Goal: Task Accomplishment & Management: Use online tool/utility

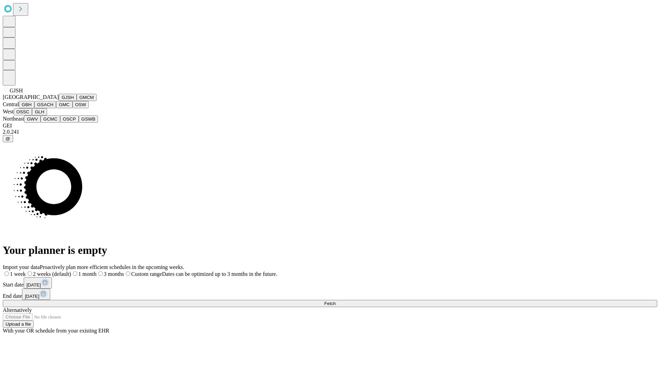
click at [59, 101] on button "GJSH" at bounding box center [68, 97] width 18 height 7
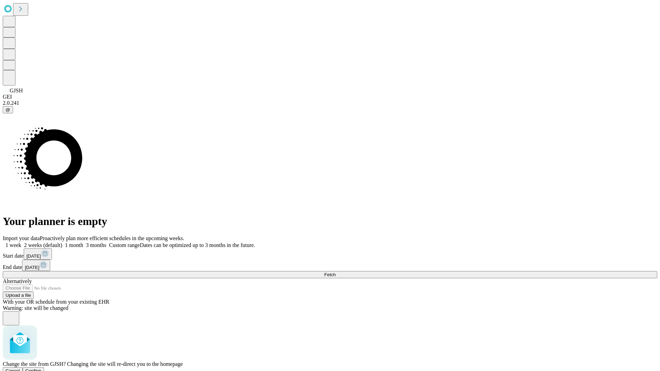
click at [42, 369] on span "Confirm" at bounding box center [33, 371] width 16 height 5
click at [21, 242] on label "1 week" at bounding box center [12, 245] width 19 height 6
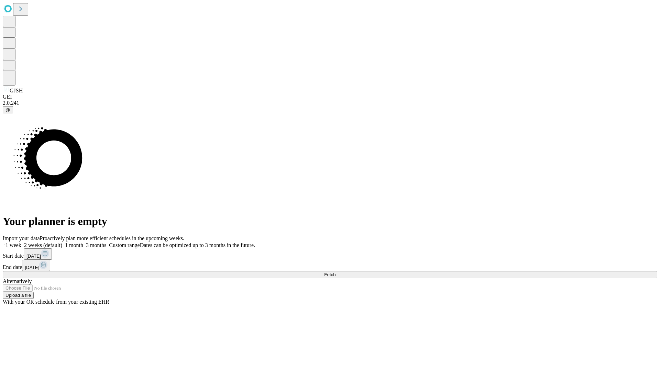
click at [336, 272] on span "Fetch" at bounding box center [329, 274] width 11 height 5
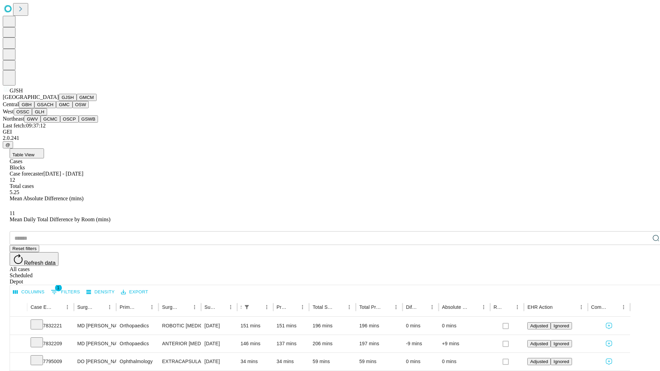
click at [77, 101] on button "GMCM" at bounding box center [87, 97] width 20 height 7
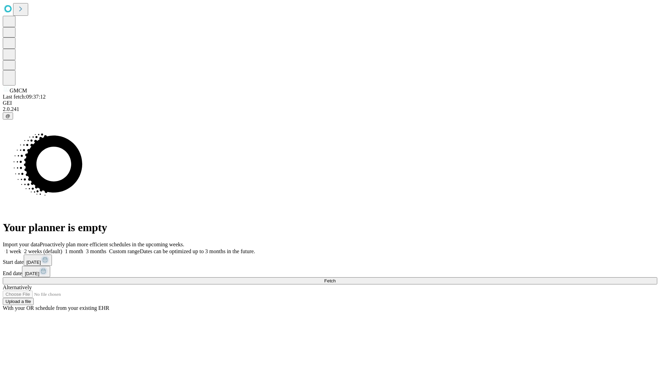
click at [21, 249] on label "1 week" at bounding box center [12, 252] width 19 height 6
click at [336, 278] on span "Fetch" at bounding box center [329, 280] width 11 height 5
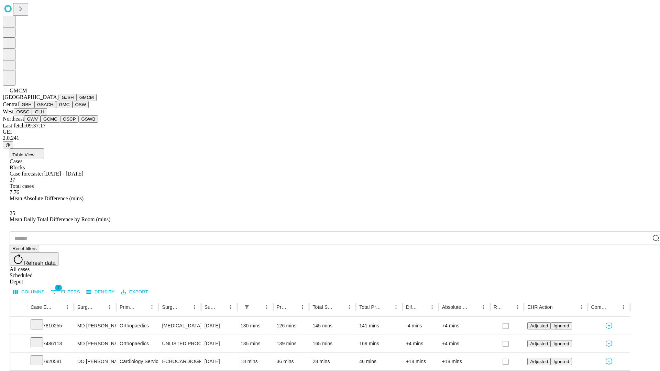
click at [34, 108] on button "GBH" at bounding box center [26, 104] width 15 height 7
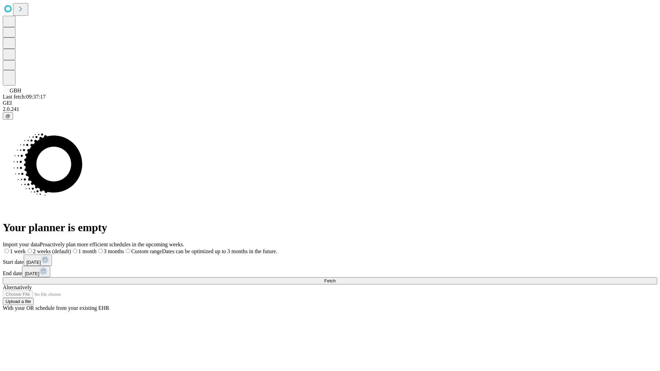
click at [26, 249] on label "1 week" at bounding box center [14, 252] width 23 height 6
click at [336, 278] on span "Fetch" at bounding box center [329, 280] width 11 height 5
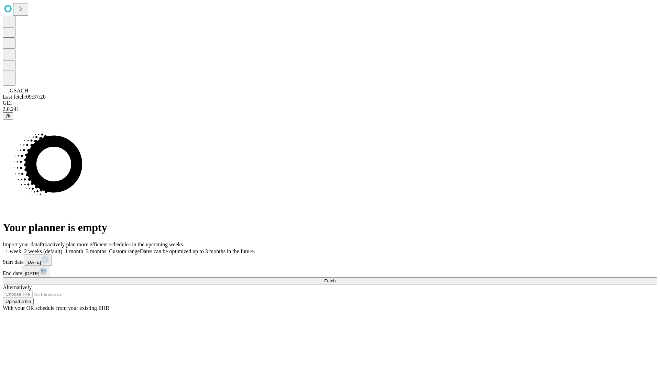
click at [21, 249] on label "1 week" at bounding box center [12, 252] width 19 height 6
click at [336, 278] on span "Fetch" at bounding box center [329, 280] width 11 height 5
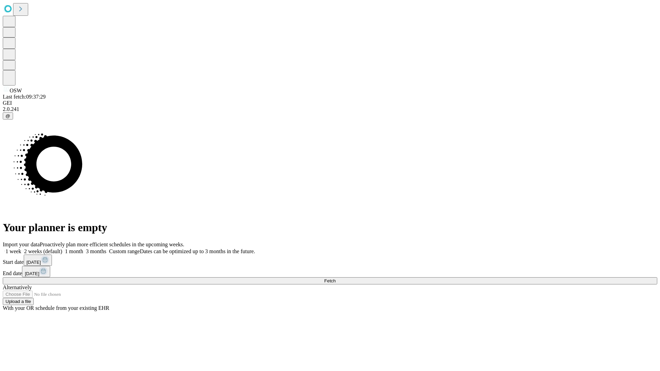
click at [21, 249] on label "1 week" at bounding box center [12, 252] width 19 height 6
click at [336, 278] on span "Fetch" at bounding box center [329, 280] width 11 height 5
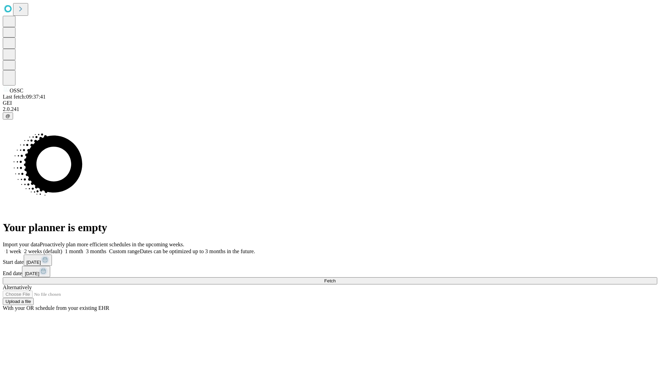
click at [21, 249] on label "1 week" at bounding box center [12, 252] width 19 height 6
click at [336, 278] on span "Fetch" at bounding box center [329, 280] width 11 height 5
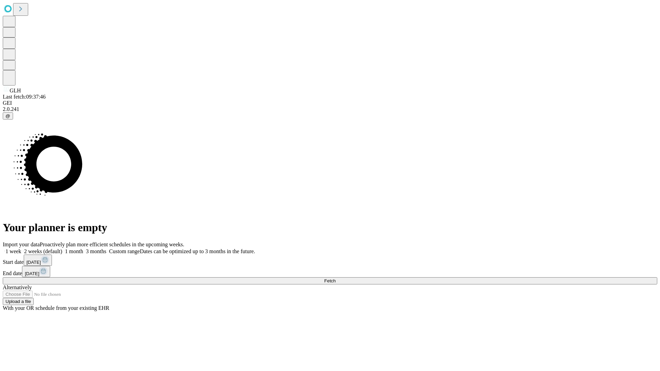
click at [21, 249] on label "1 week" at bounding box center [12, 252] width 19 height 6
click at [336, 278] on span "Fetch" at bounding box center [329, 280] width 11 height 5
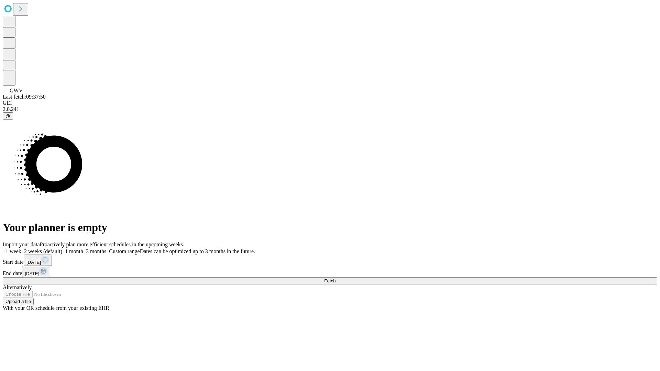
click at [21, 249] on label "1 week" at bounding box center [12, 252] width 19 height 6
click at [336, 278] on span "Fetch" at bounding box center [329, 280] width 11 height 5
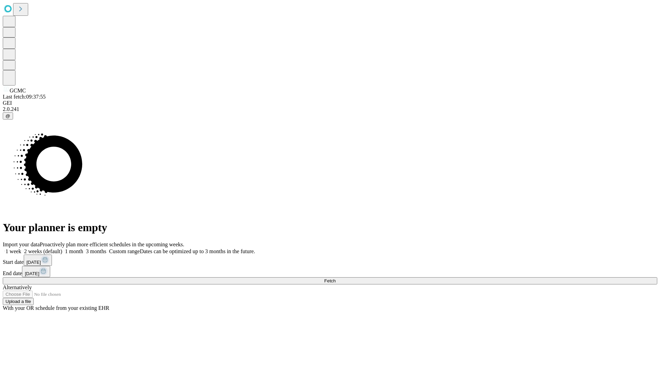
click at [336, 278] on span "Fetch" at bounding box center [329, 280] width 11 height 5
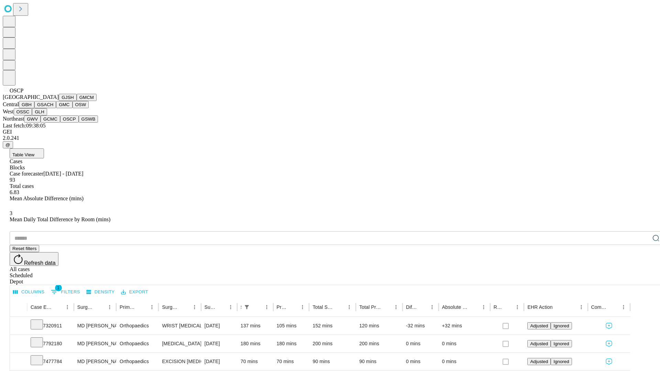
click at [79, 123] on button "GSWB" at bounding box center [89, 119] width 20 height 7
